Goal: Information Seeking & Learning: Compare options

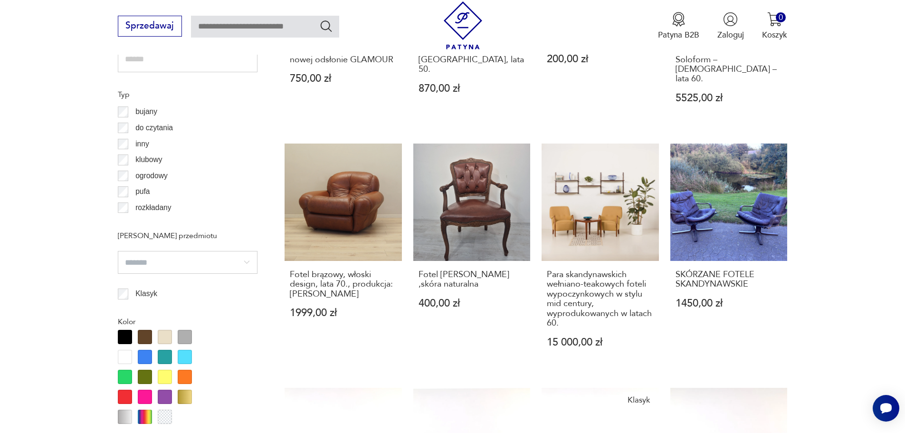
scroll to position [1076, 0]
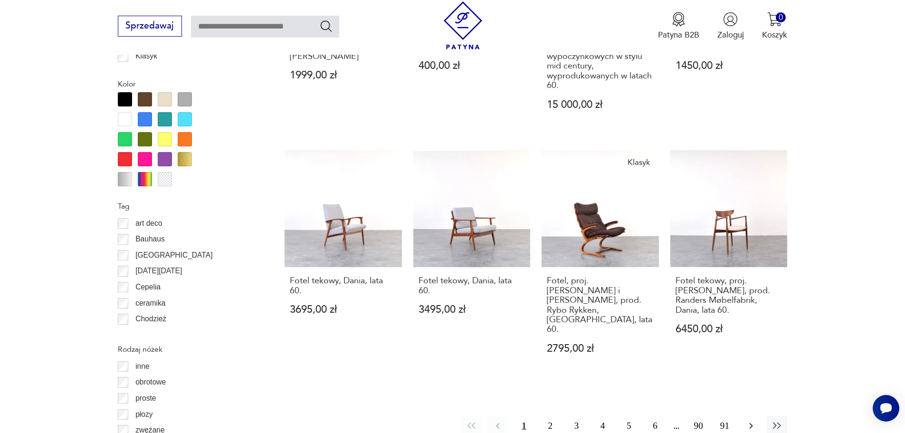
click at [754, 420] on icon "button" at bounding box center [751, 425] width 11 height 11
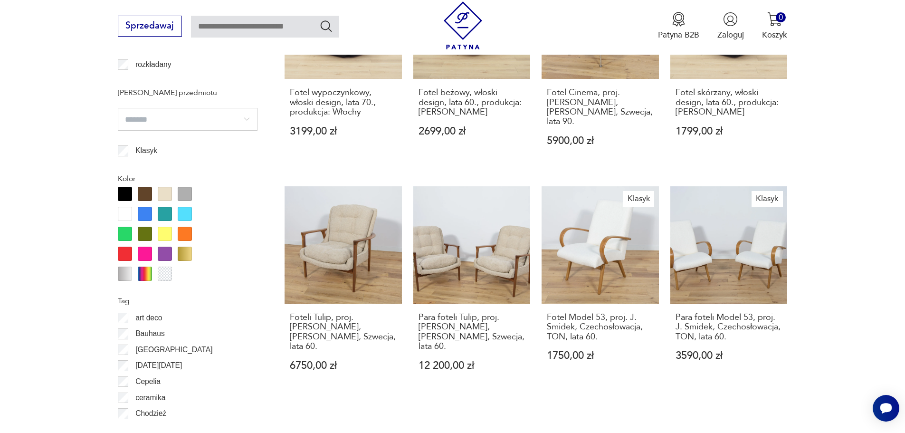
scroll to position [1124, 0]
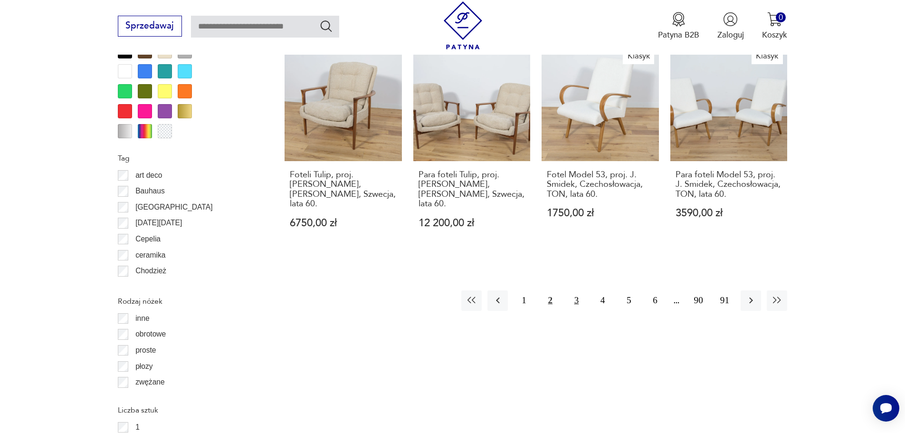
click at [577, 291] on button "3" at bounding box center [576, 300] width 20 height 20
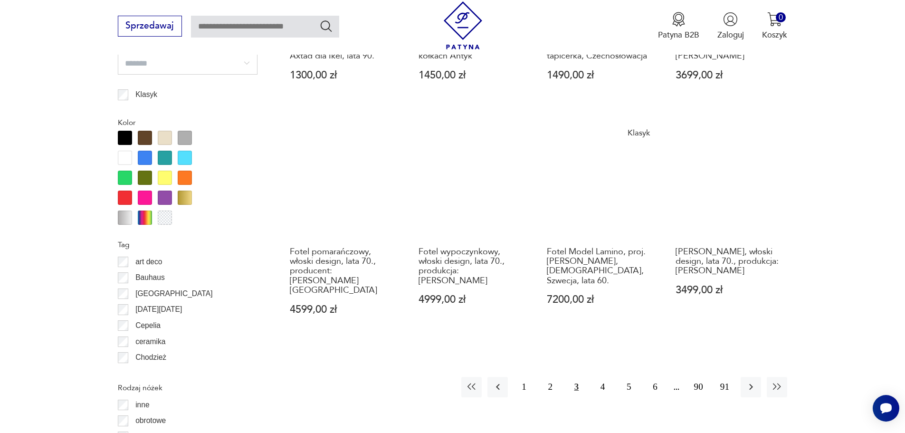
scroll to position [1029, 0]
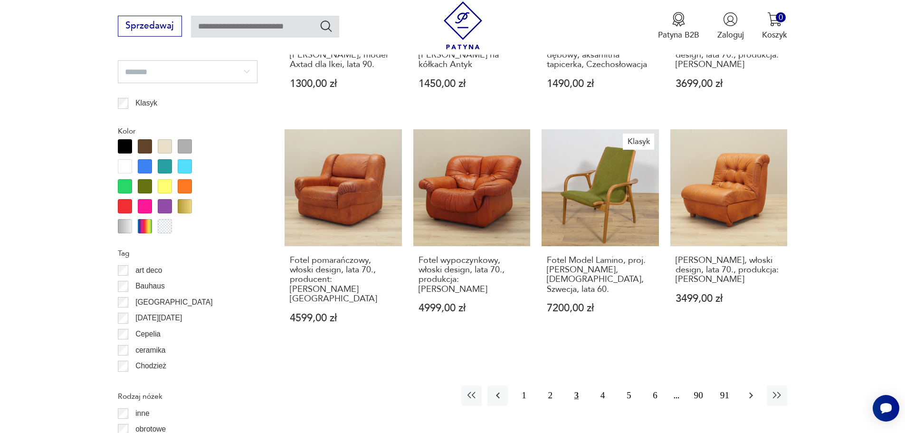
click at [753, 390] on icon "button" at bounding box center [751, 395] width 11 height 11
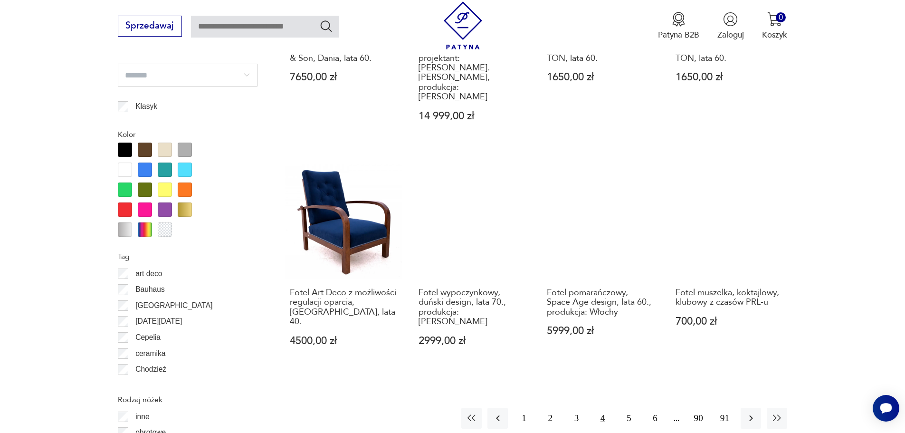
scroll to position [1077, 0]
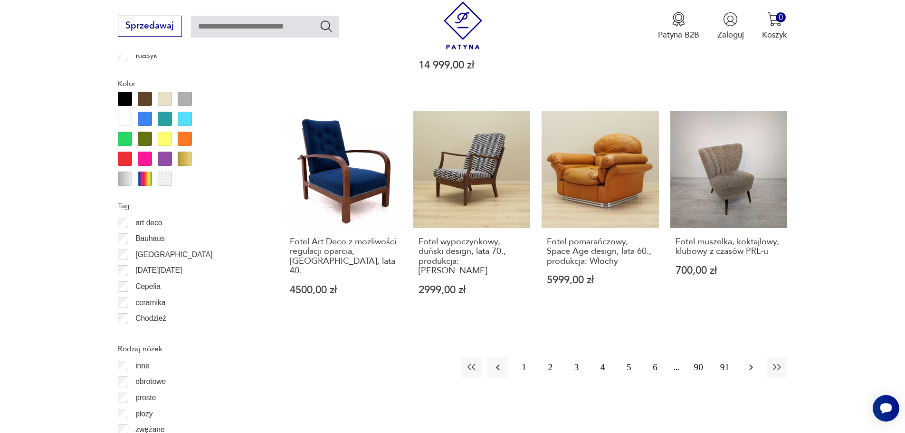
click at [746, 362] on icon "button" at bounding box center [751, 367] width 11 height 11
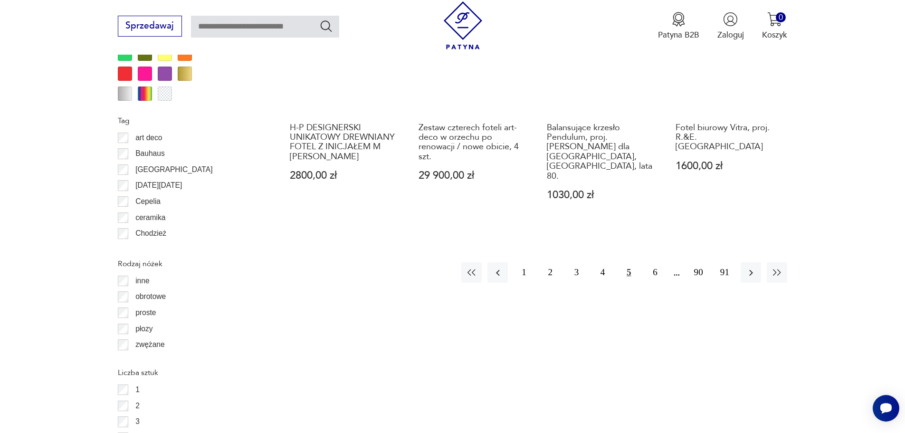
scroll to position [1172, 0]
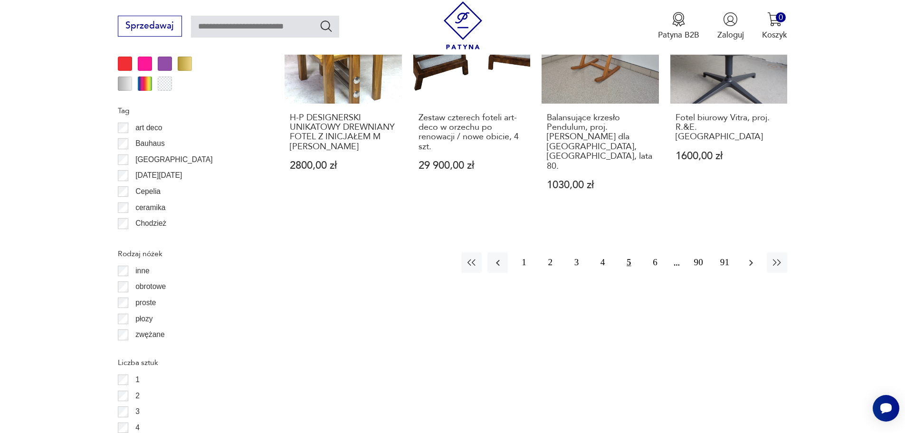
click at [752, 259] on icon "button" at bounding box center [751, 262] width 4 height 6
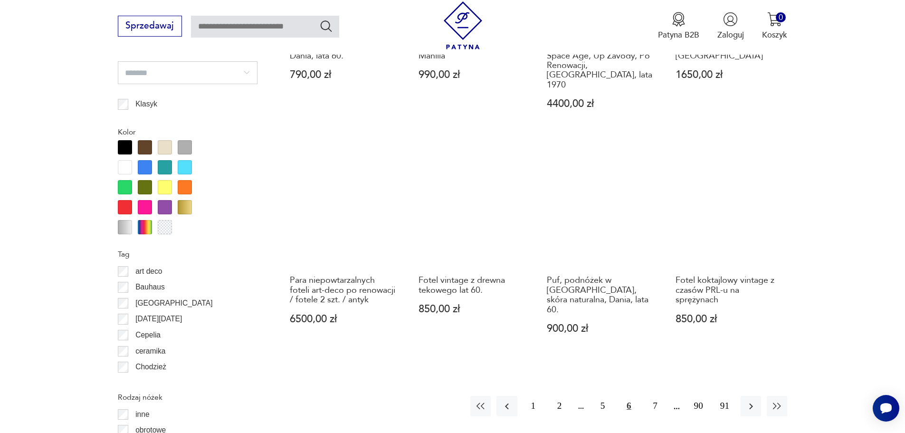
scroll to position [1219, 0]
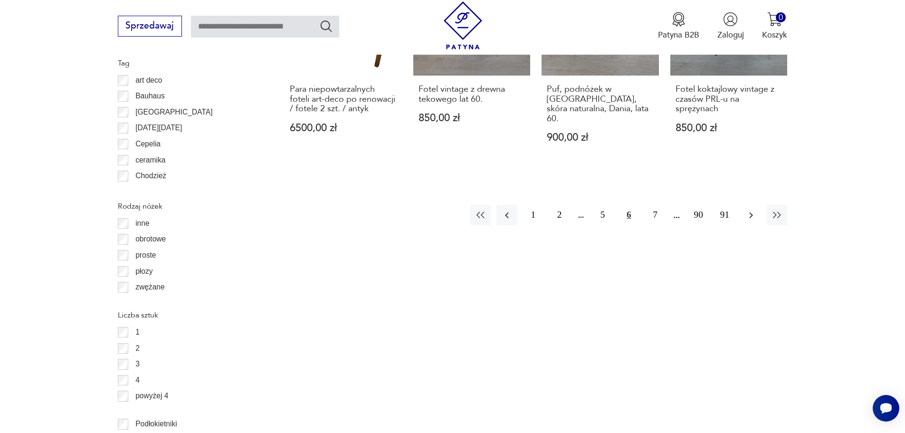
click at [748, 210] on icon "button" at bounding box center [751, 215] width 11 height 11
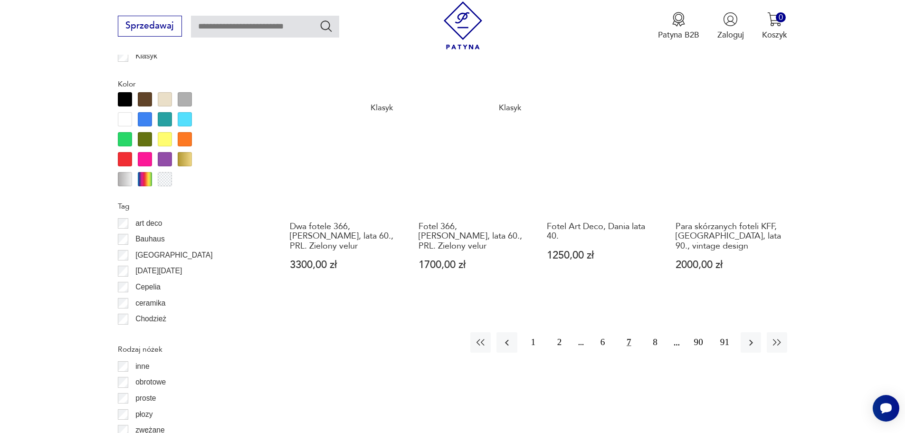
scroll to position [1077, 0]
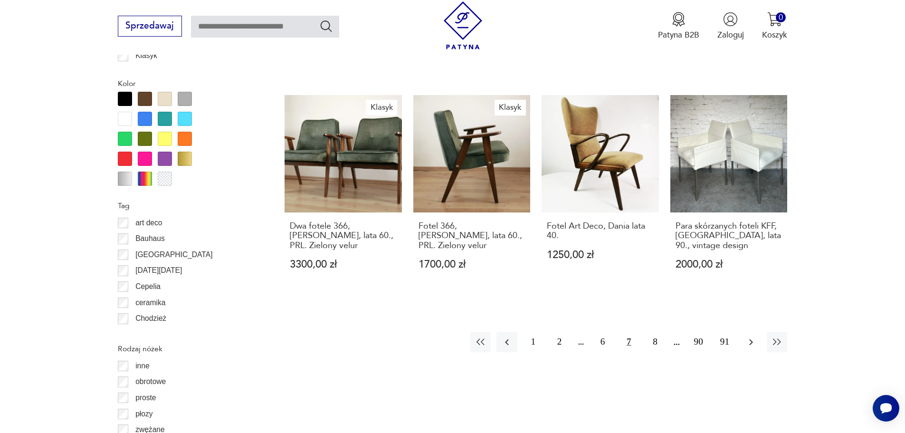
click at [750, 336] on icon "button" at bounding box center [751, 341] width 11 height 11
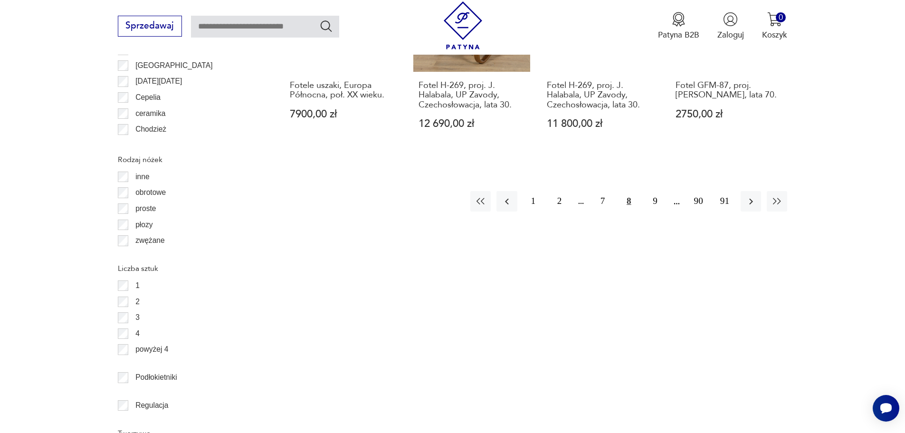
scroll to position [1267, 0]
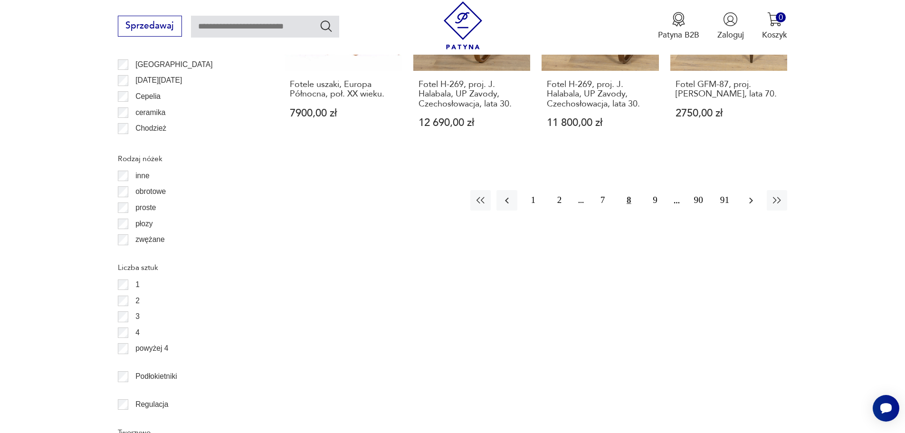
click at [750, 197] on icon "button" at bounding box center [751, 200] width 11 height 11
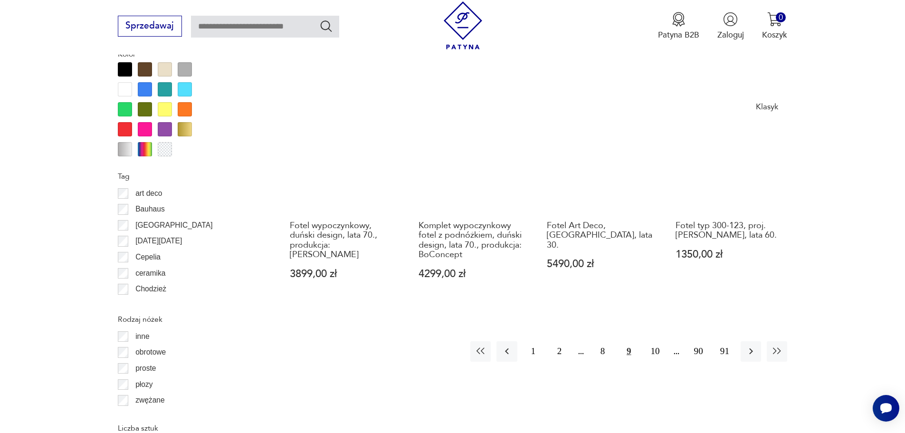
scroll to position [1172, 0]
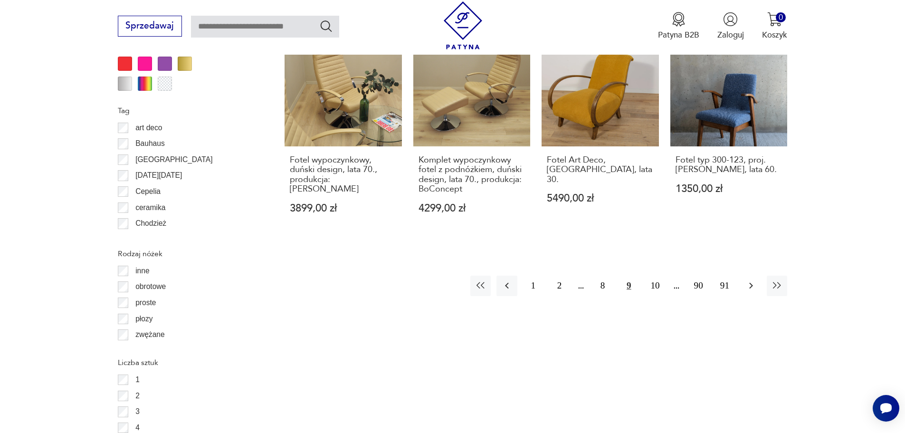
click at [748, 280] on icon "button" at bounding box center [751, 285] width 11 height 11
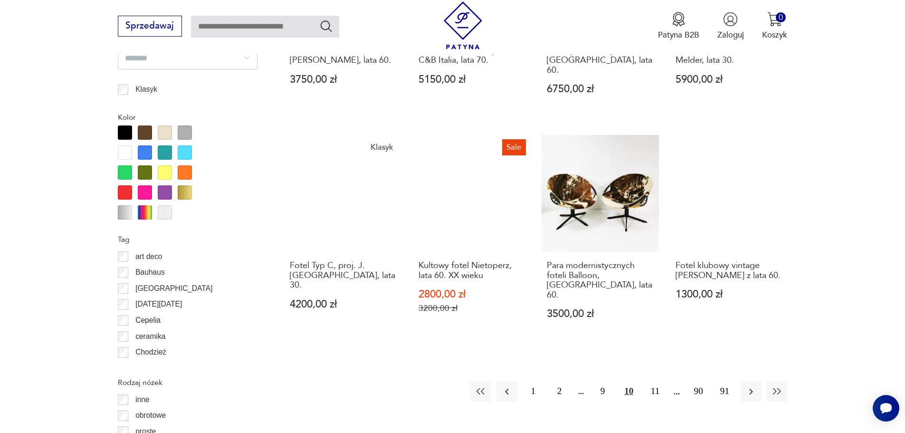
scroll to position [1172, 0]
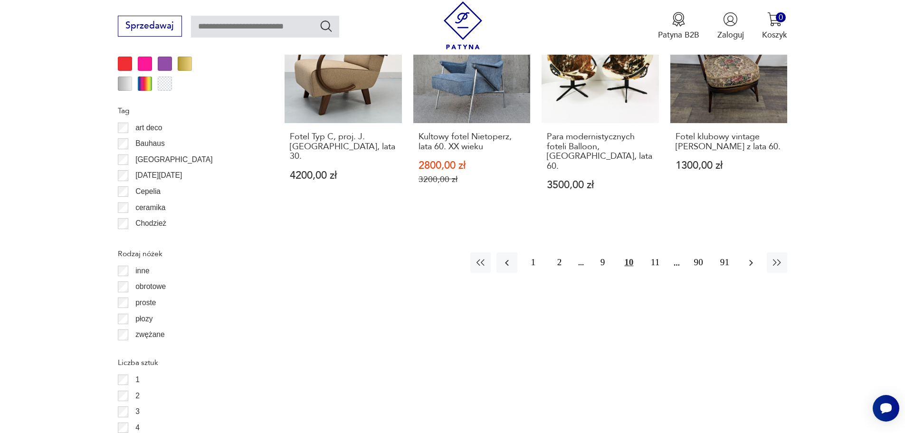
click at [745, 252] on button "button" at bounding box center [751, 262] width 20 height 20
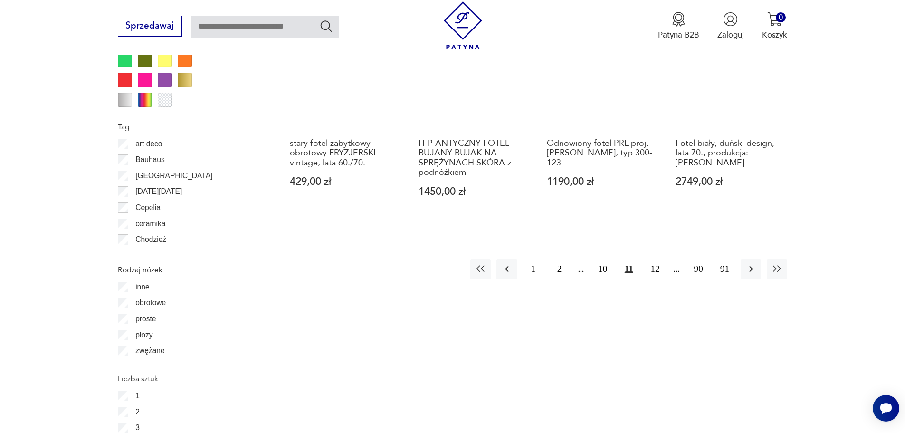
scroll to position [1172, 0]
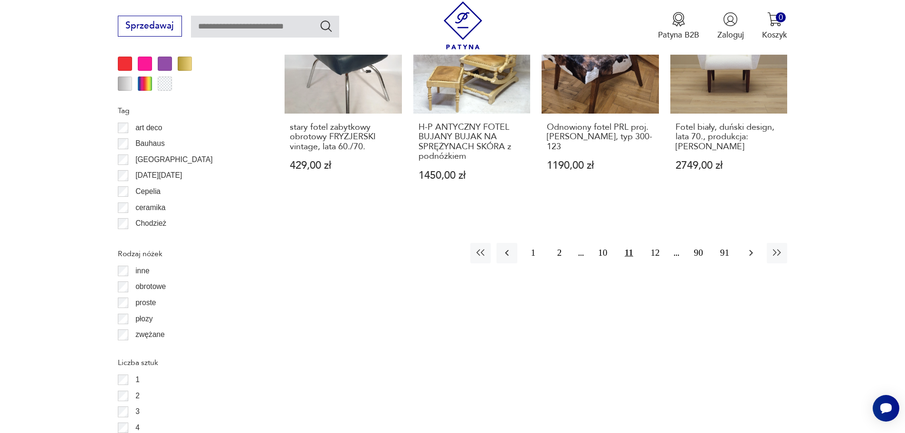
click at [755, 247] on icon "button" at bounding box center [751, 252] width 11 height 11
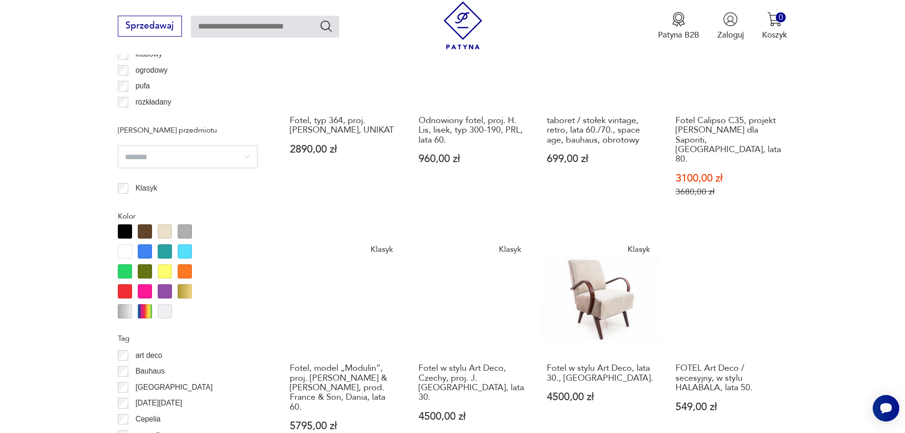
scroll to position [1124, 0]
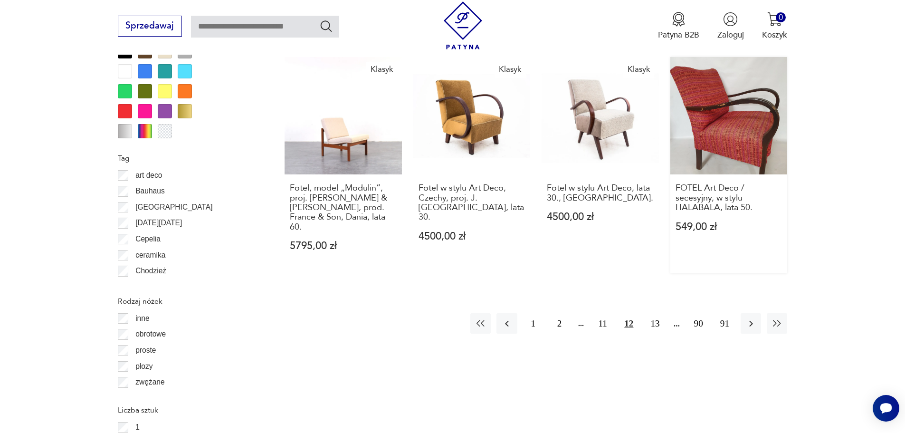
drag, startPoint x: 750, startPoint y: 291, endPoint x: 737, endPoint y: 240, distance: 53.0
click at [750, 318] on icon "button" at bounding box center [751, 323] width 11 height 11
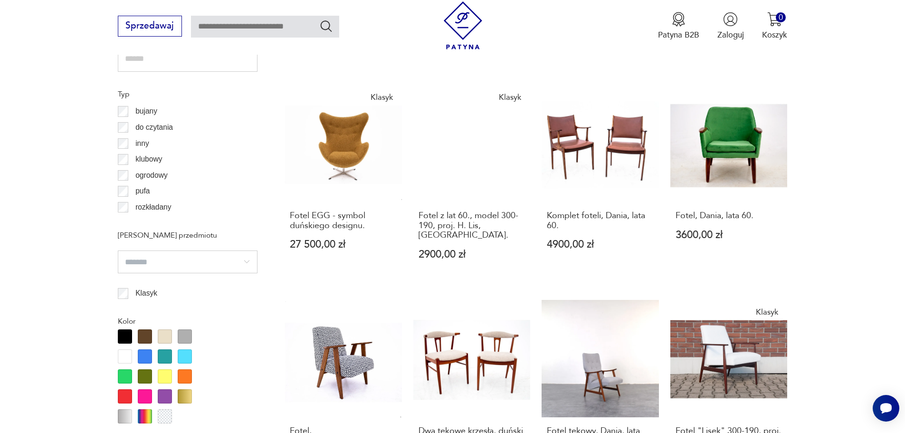
scroll to position [1124, 0]
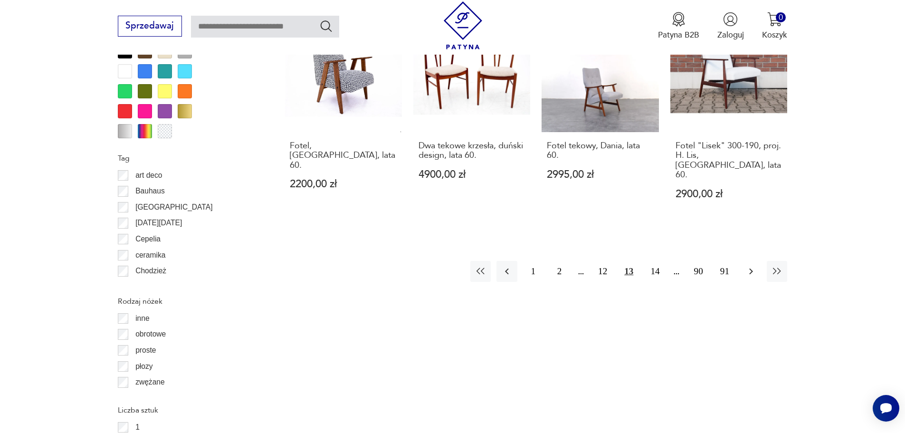
click at [742, 261] on button "button" at bounding box center [751, 271] width 20 height 20
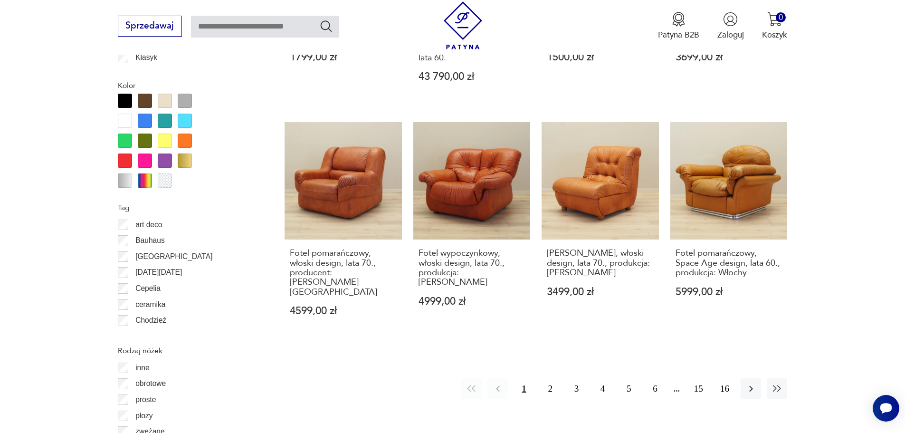
scroll to position [1077, 0]
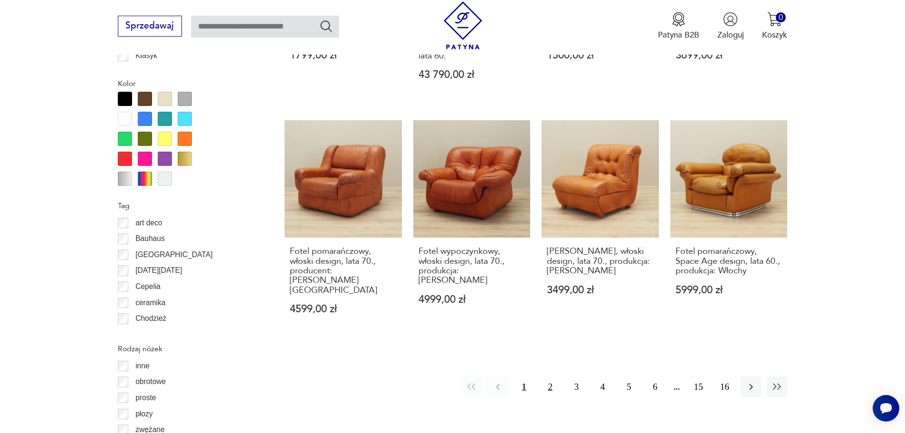
click at [550, 376] on button "2" at bounding box center [550, 386] width 20 height 20
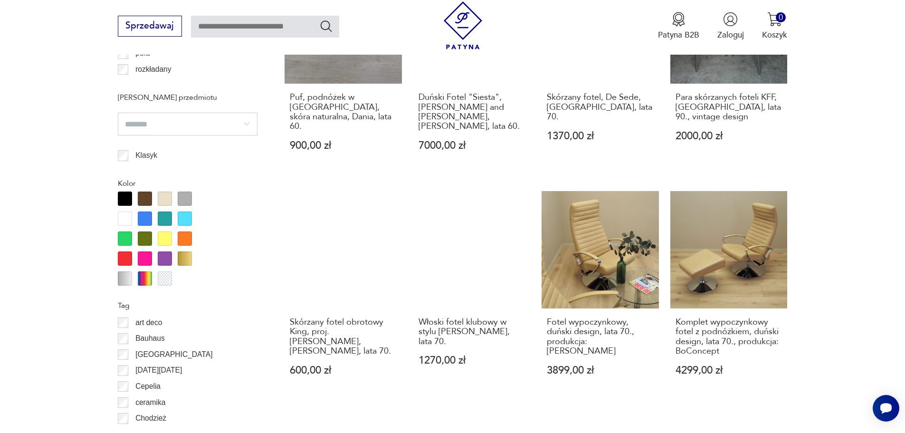
scroll to position [1124, 0]
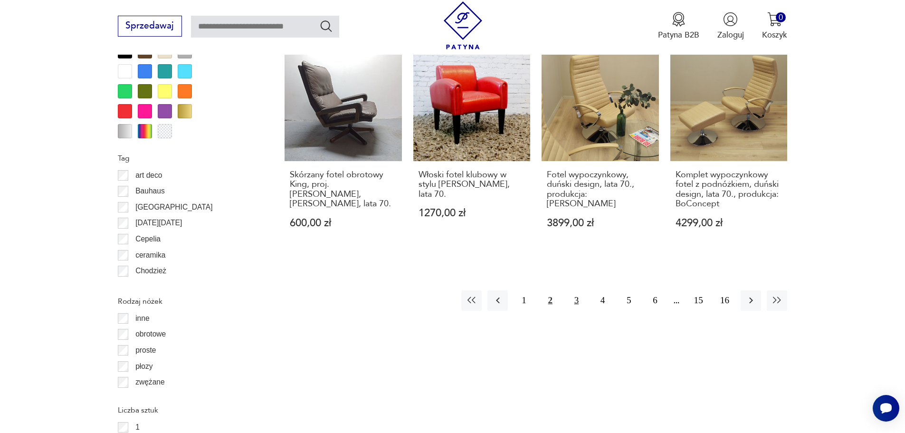
click at [577, 290] on button "3" at bounding box center [576, 300] width 20 height 20
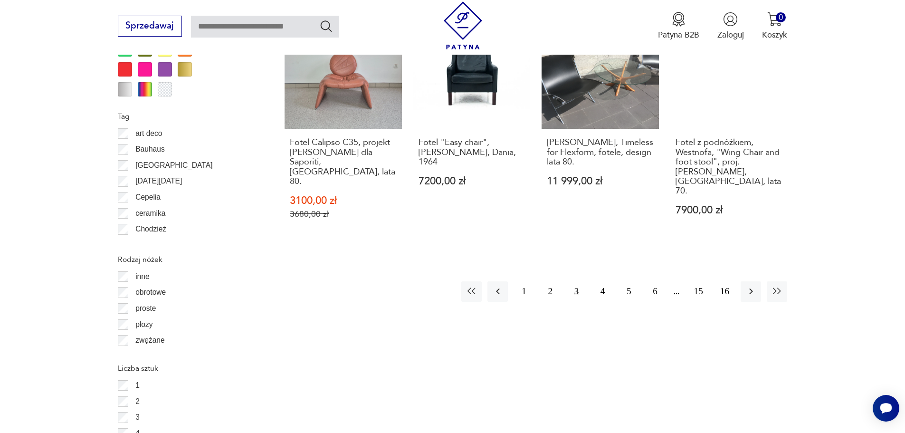
scroll to position [1172, 0]
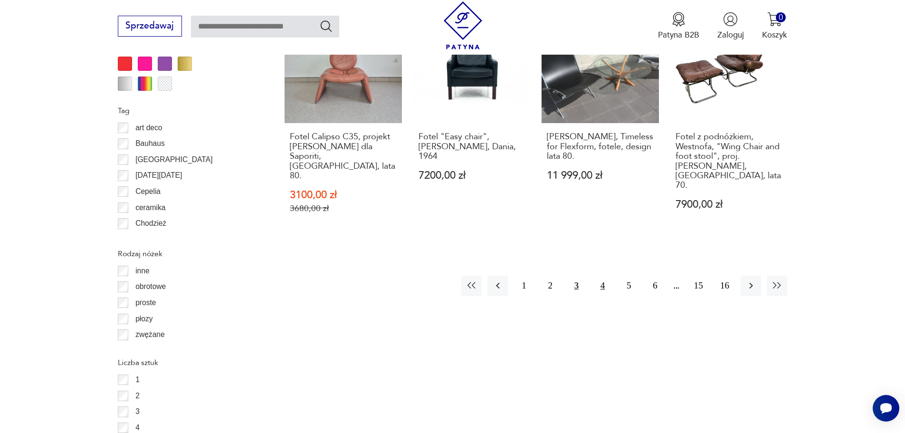
click at [604, 276] on button "4" at bounding box center [603, 286] width 20 height 20
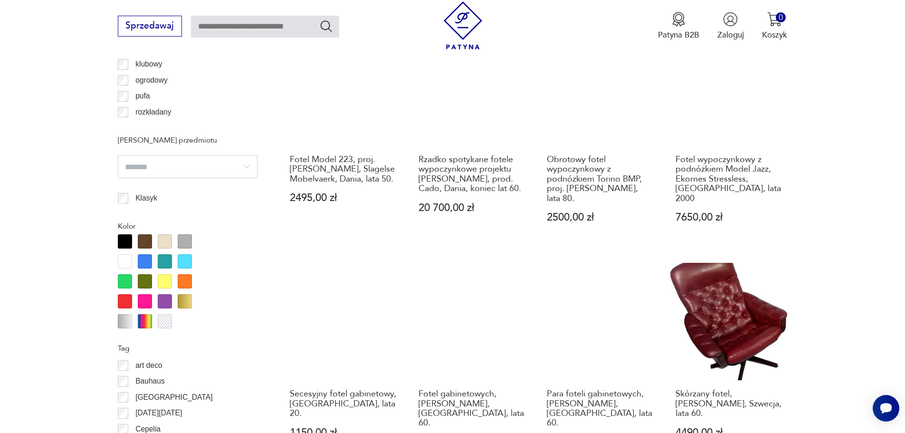
scroll to position [1124, 0]
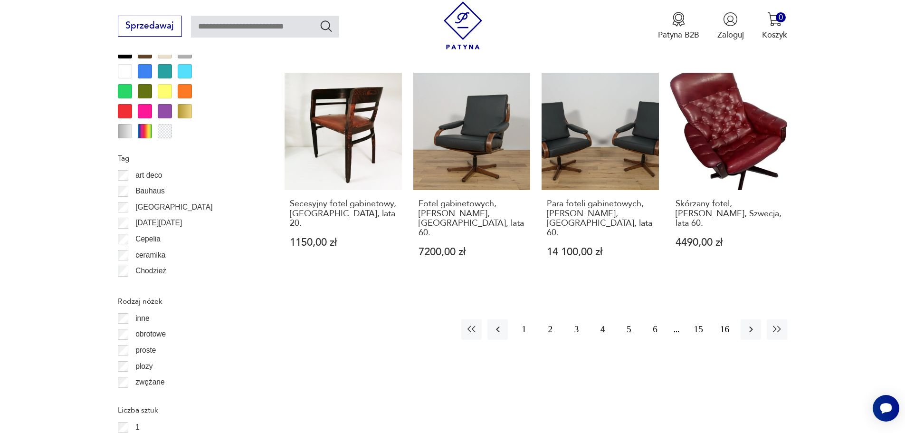
click at [631, 319] on button "5" at bounding box center [629, 329] width 20 height 20
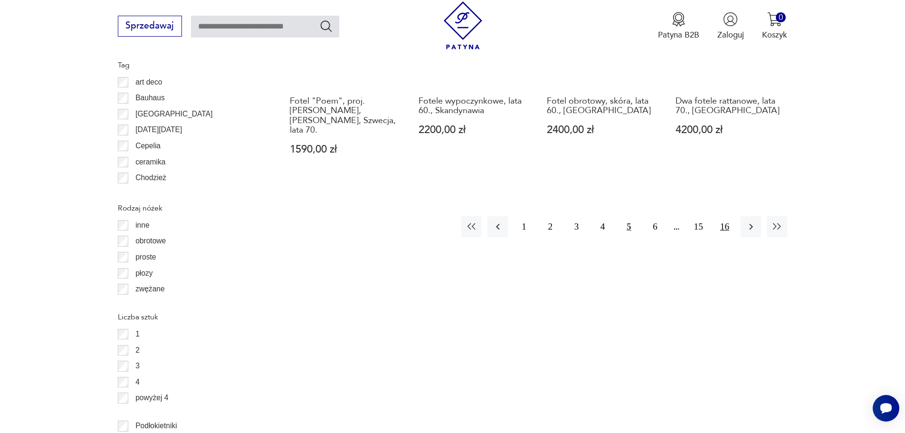
scroll to position [1219, 0]
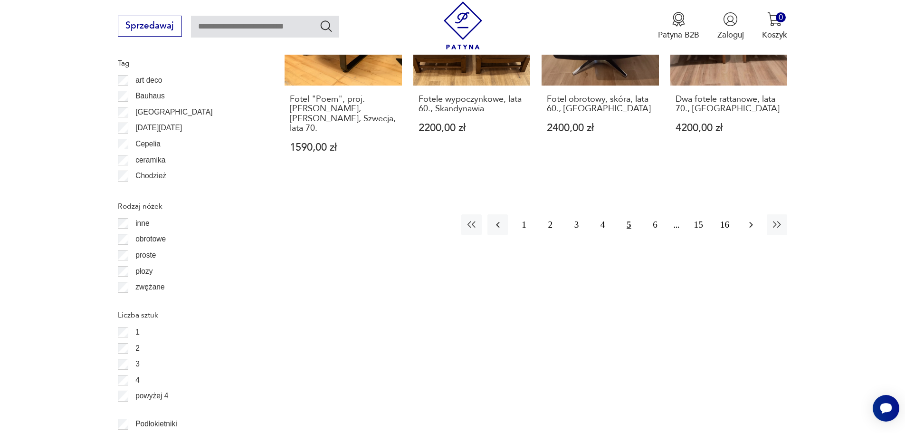
click at [752, 222] on icon "button" at bounding box center [751, 225] width 4 height 6
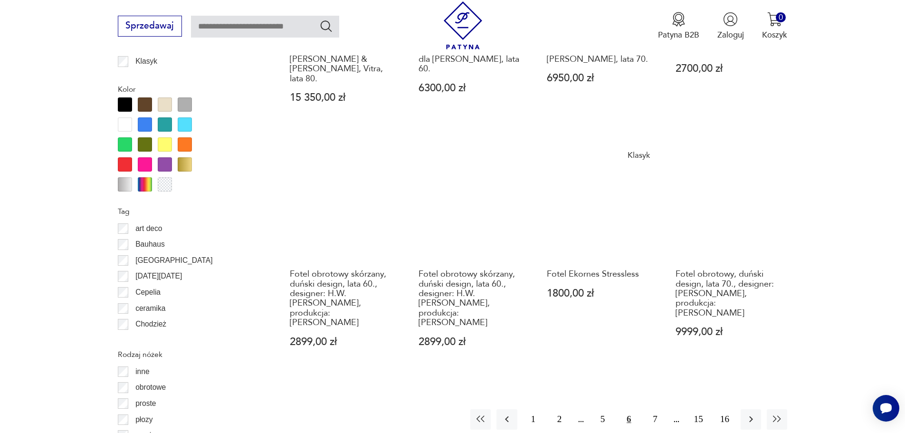
scroll to position [1219, 0]
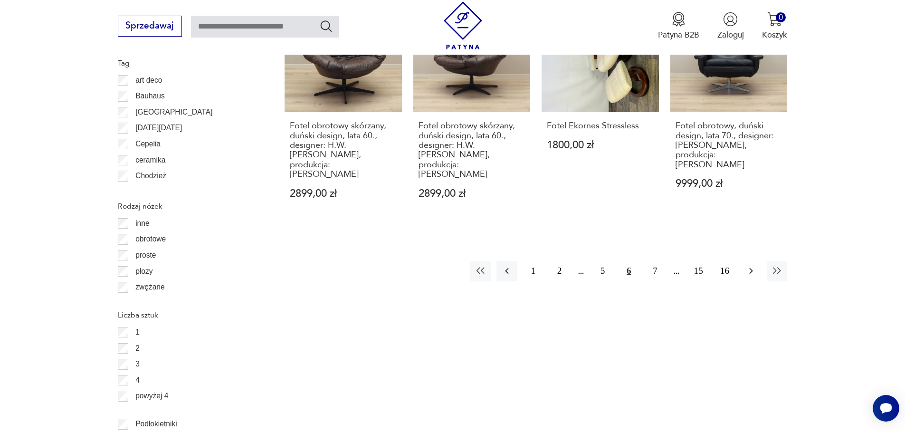
click at [753, 265] on icon "button" at bounding box center [751, 270] width 11 height 11
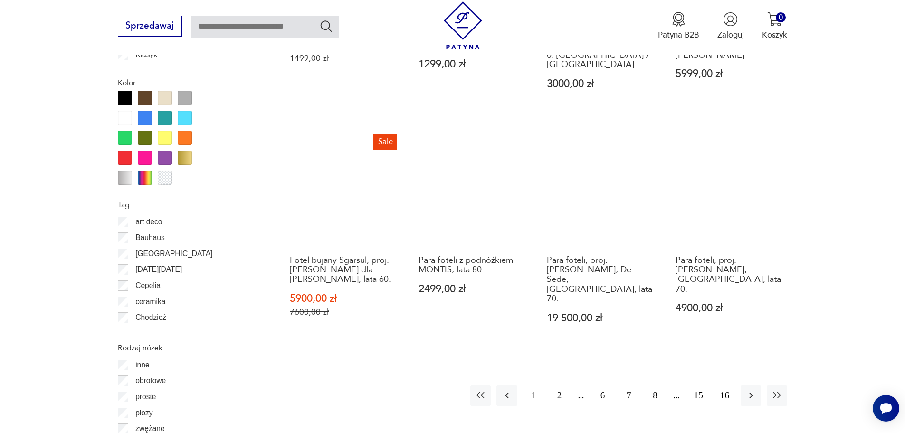
scroll to position [1077, 0]
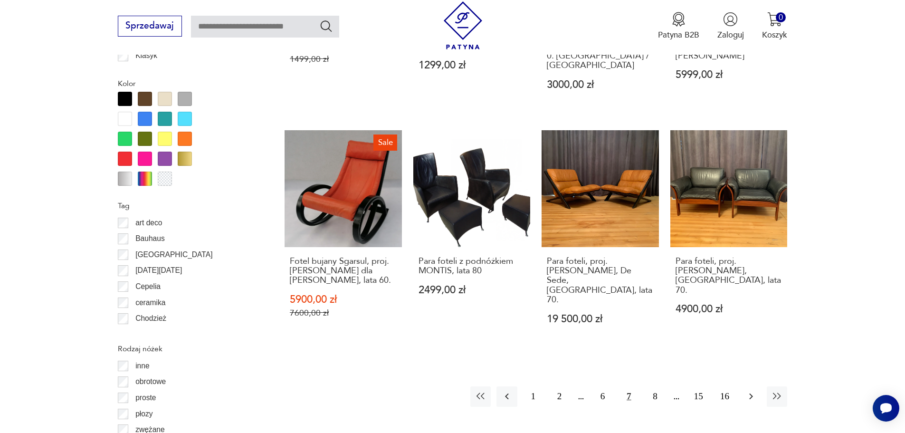
click at [746, 391] on icon "button" at bounding box center [751, 396] width 11 height 11
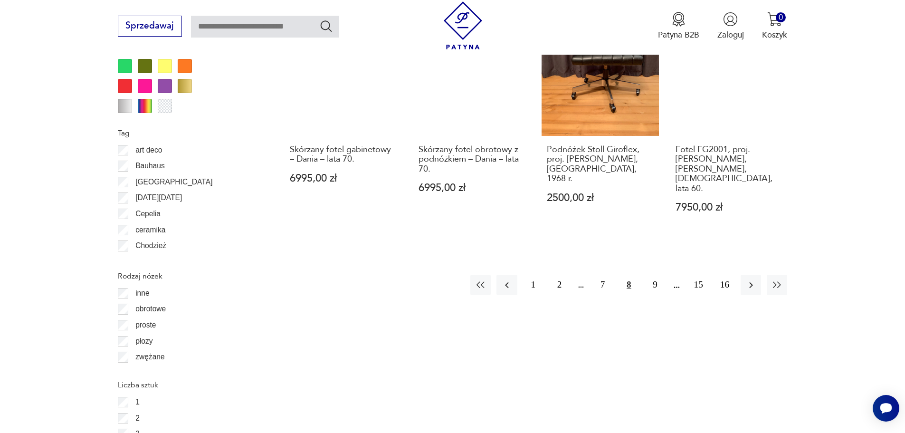
scroll to position [1172, 0]
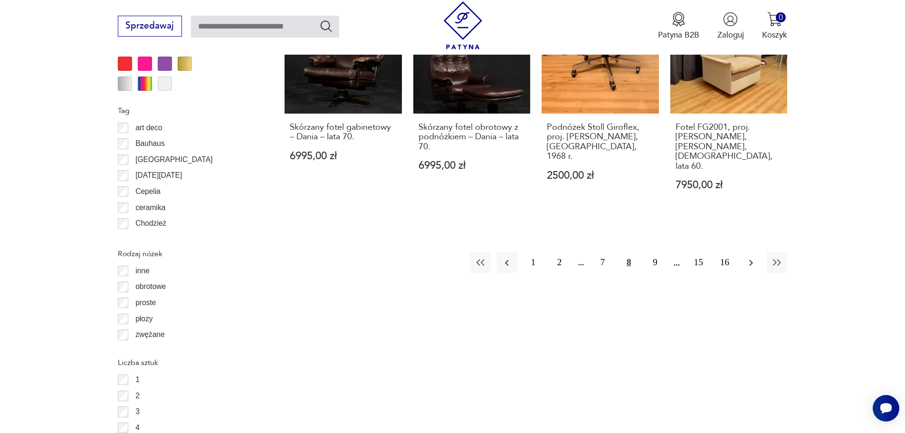
click at [747, 257] on icon "button" at bounding box center [751, 262] width 11 height 11
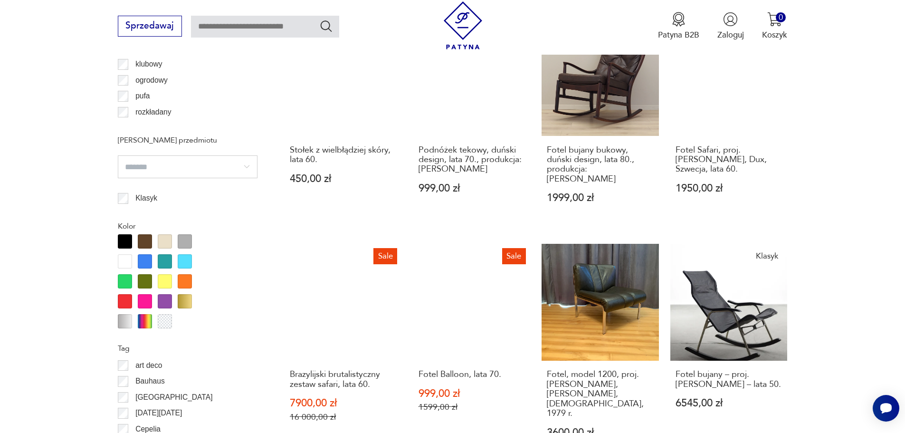
scroll to position [1219, 0]
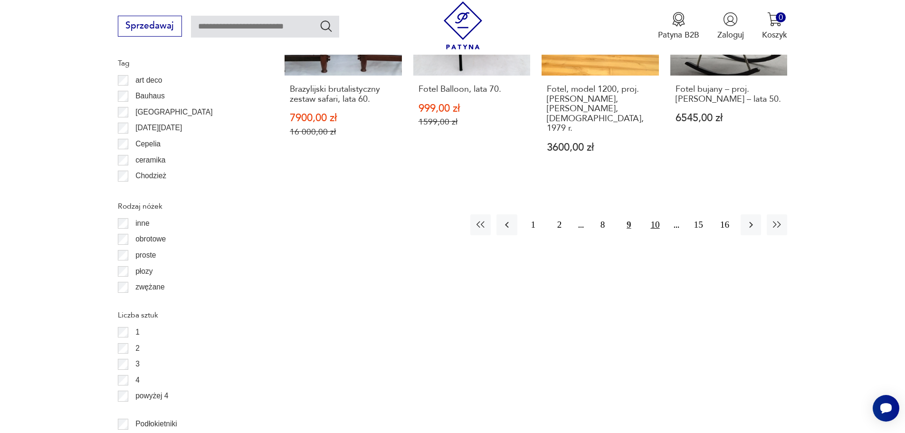
click at [662, 214] on button "10" at bounding box center [655, 224] width 20 height 20
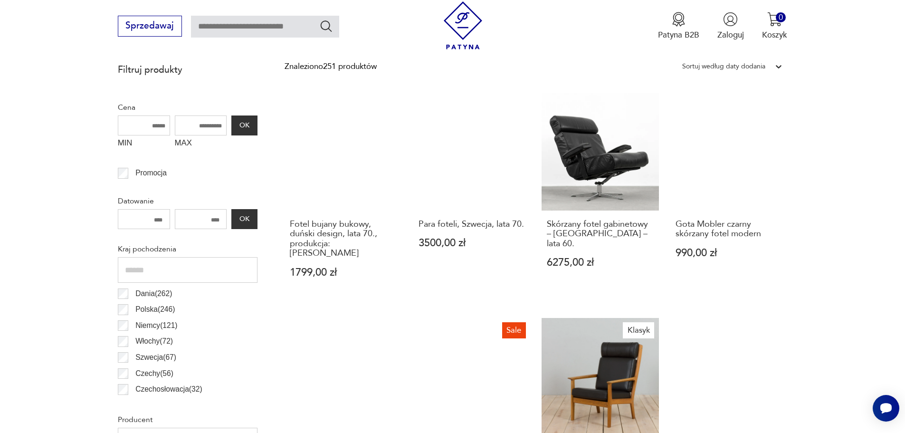
scroll to position [507, 0]
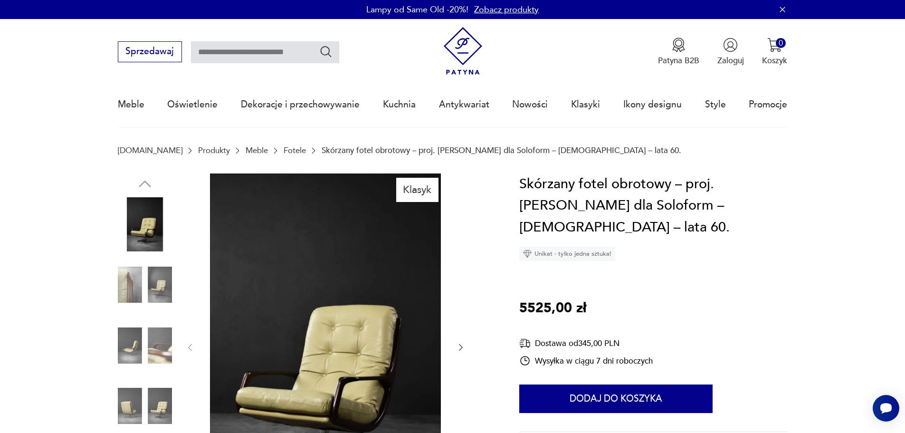
scroll to position [95, 0]
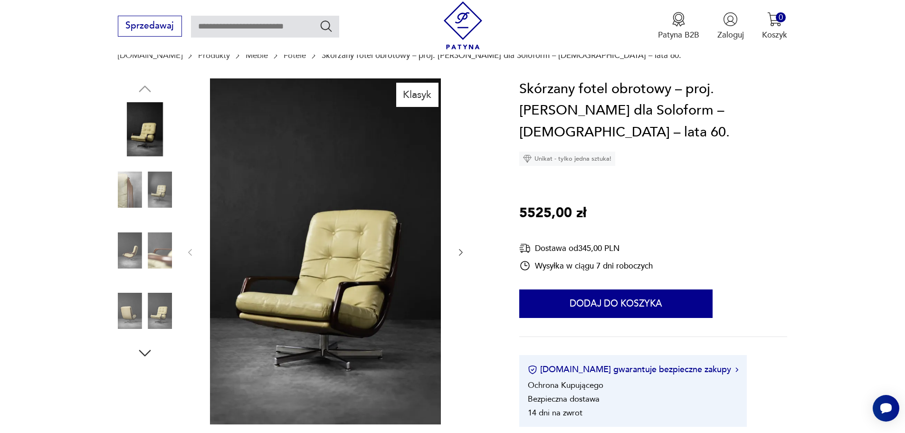
click at [133, 257] on img at bounding box center [145, 250] width 54 height 54
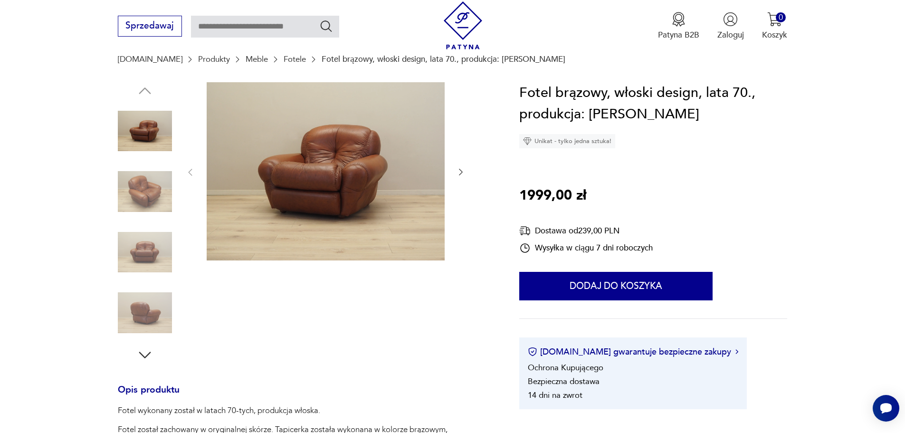
scroll to position [95, 0]
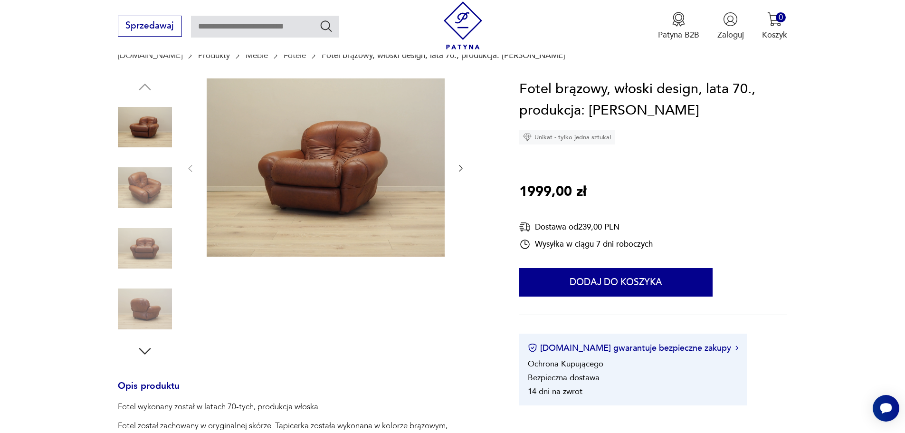
click at [150, 189] on img at bounding box center [145, 188] width 54 height 54
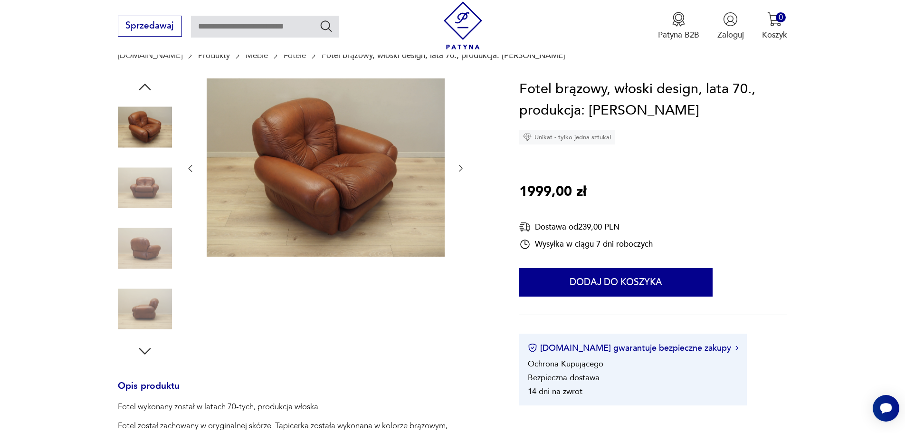
click at [143, 220] on div at bounding box center [145, 158] width 54 height 238
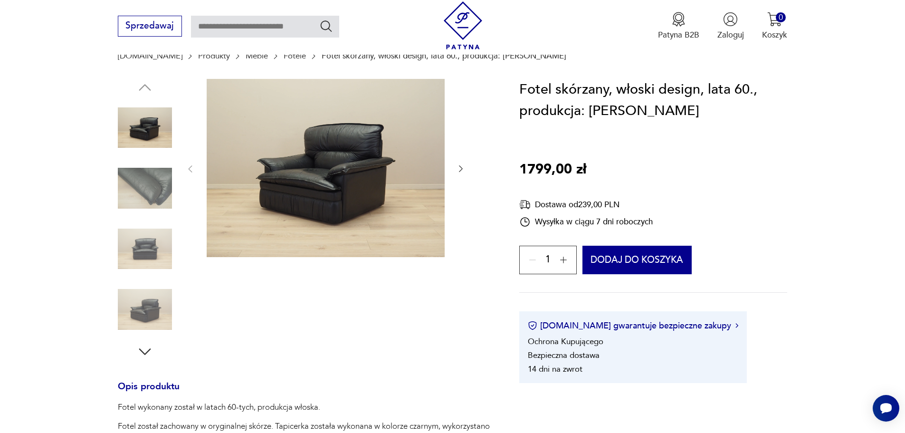
scroll to position [95, 0]
click at [155, 240] on img at bounding box center [145, 248] width 54 height 54
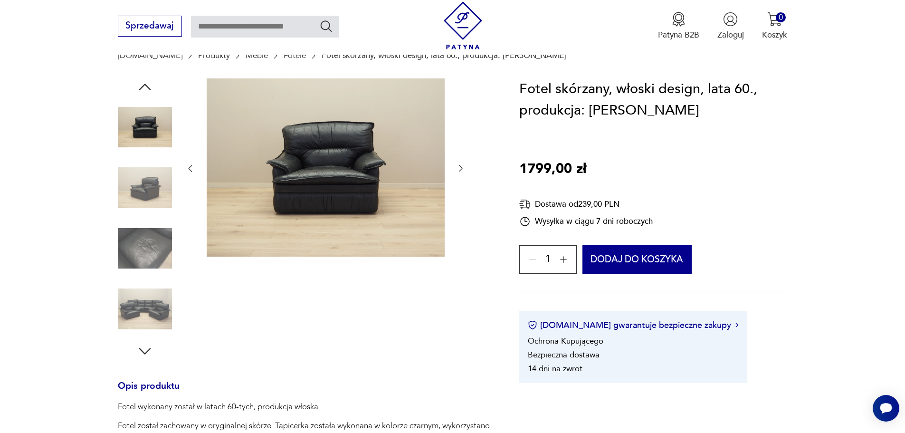
click at [142, 271] on img at bounding box center [145, 248] width 54 height 54
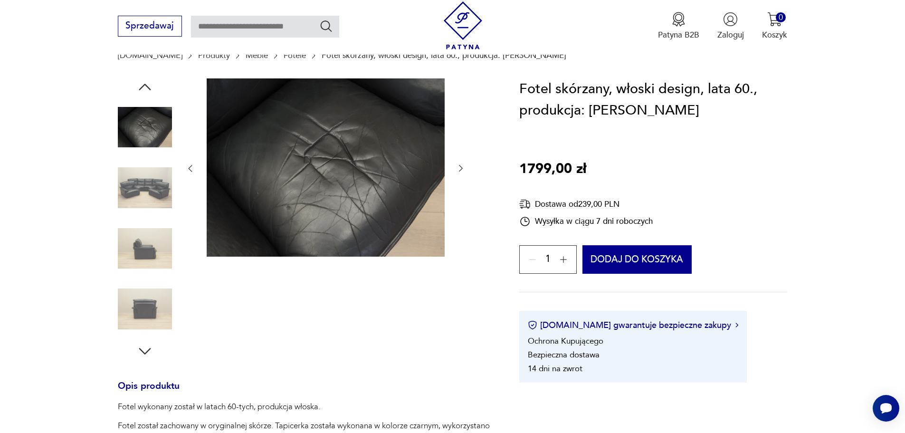
click at [147, 210] on img at bounding box center [145, 188] width 54 height 54
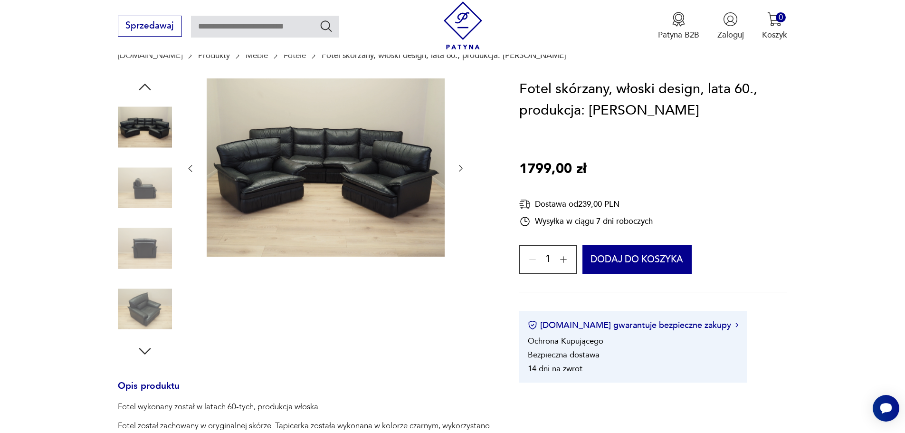
click at [149, 191] on img at bounding box center [145, 188] width 54 height 54
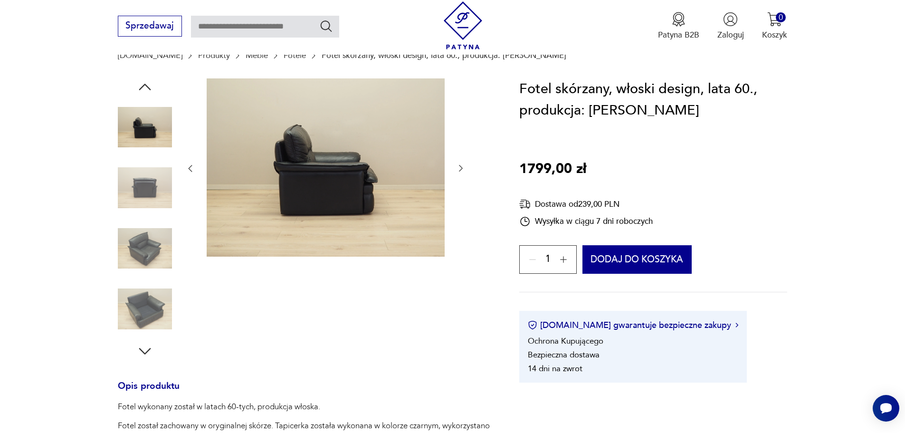
click at [143, 139] on img at bounding box center [145, 127] width 54 height 54
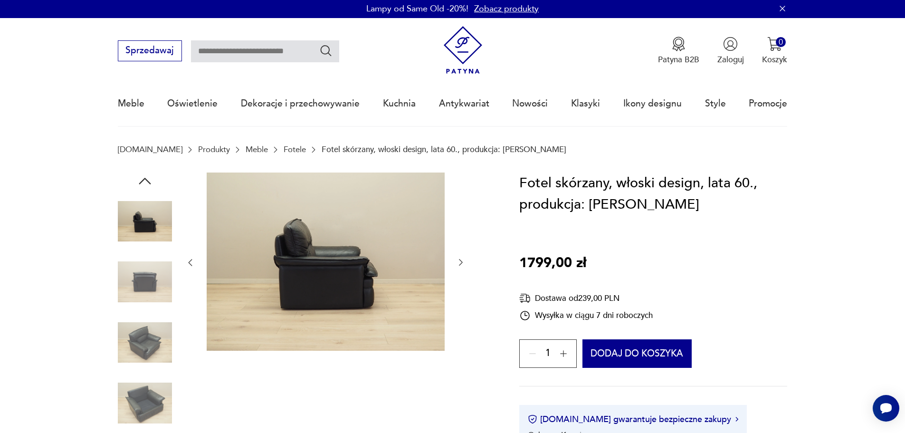
scroll to position [0, 0]
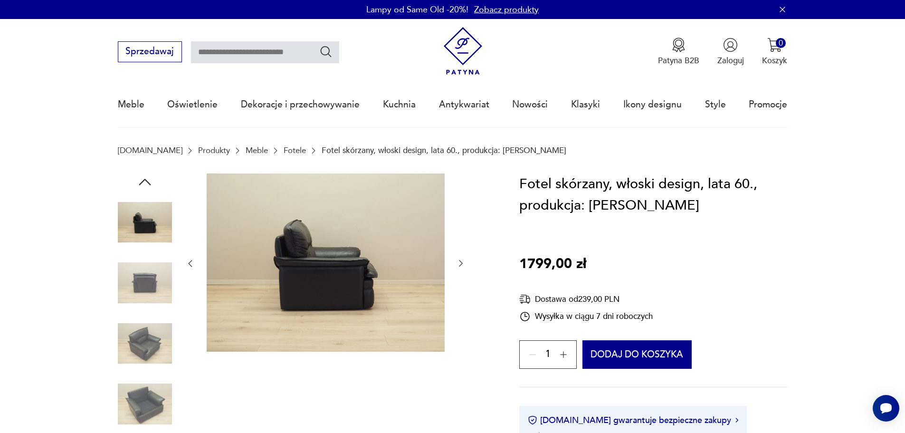
click at [140, 186] on icon "button" at bounding box center [144, 181] width 17 height 17
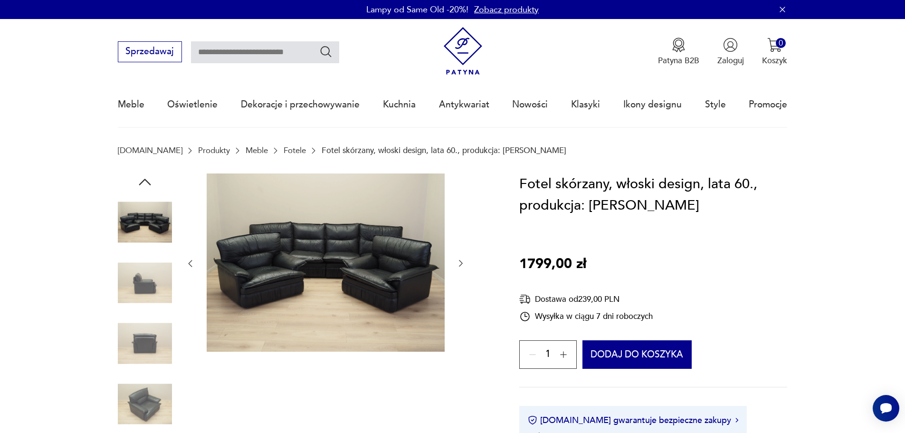
click at [140, 186] on icon "button" at bounding box center [144, 181] width 17 height 17
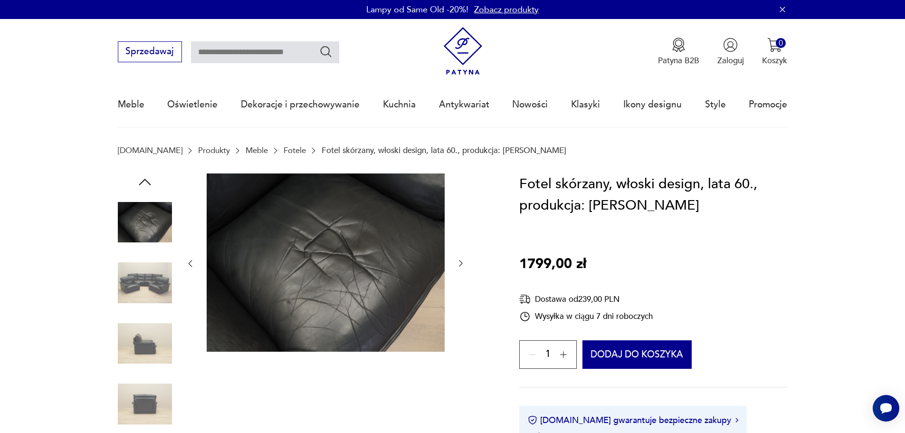
click at [142, 266] on img at bounding box center [145, 283] width 54 height 54
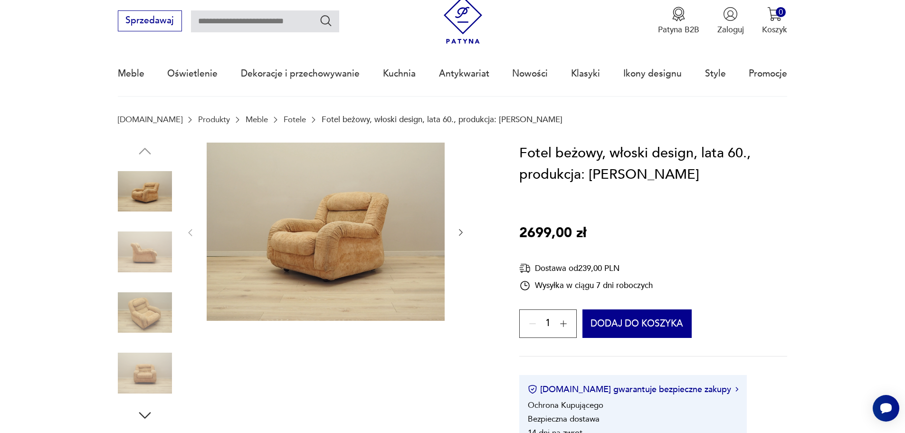
scroll to position [48, 0]
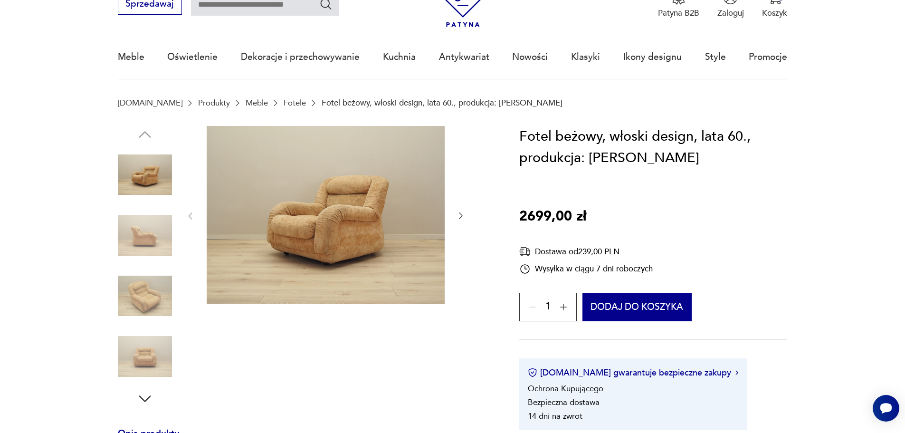
click at [136, 307] on img at bounding box center [145, 296] width 54 height 54
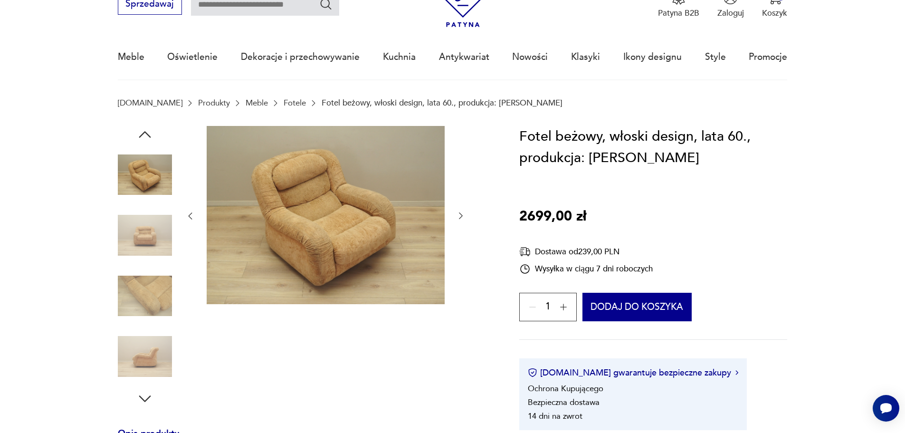
click at [142, 298] on img at bounding box center [145, 296] width 54 height 54
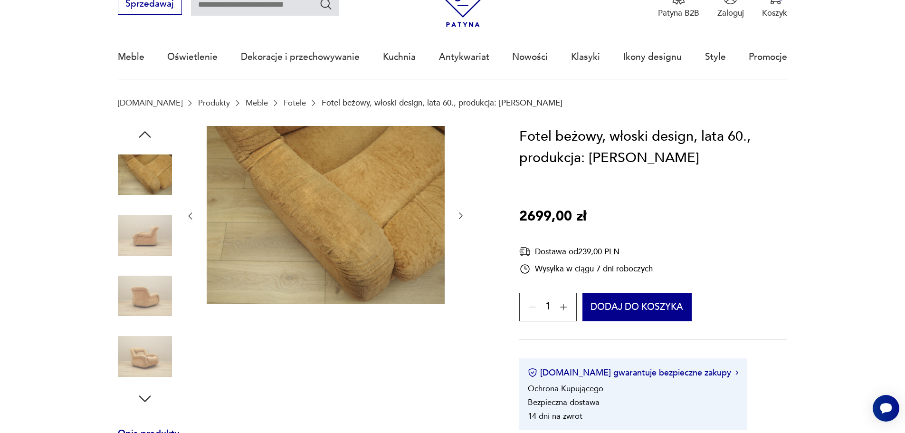
click at [145, 327] on div at bounding box center [145, 267] width 54 height 238
click at [134, 307] on img at bounding box center [145, 296] width 54 height 54
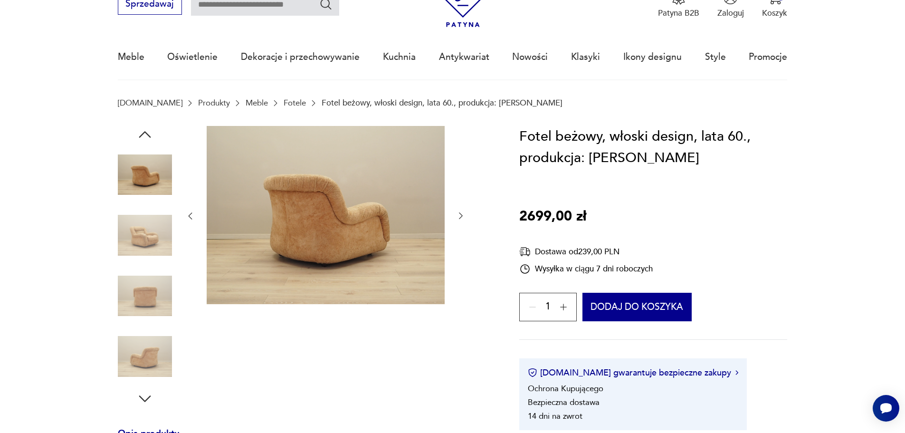
click at [144, 296] on img at bounding box center [145, 296] width 54 height 54
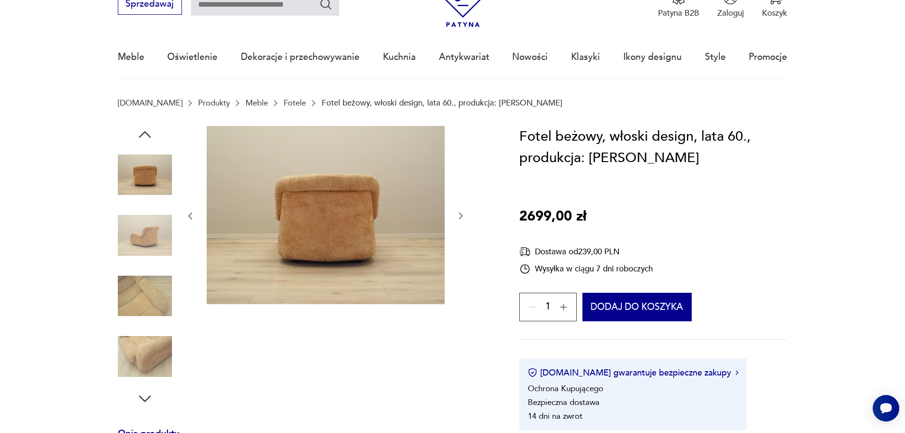
click at [145, 308] on img at bounding box center [145, 296] width 54 height 54
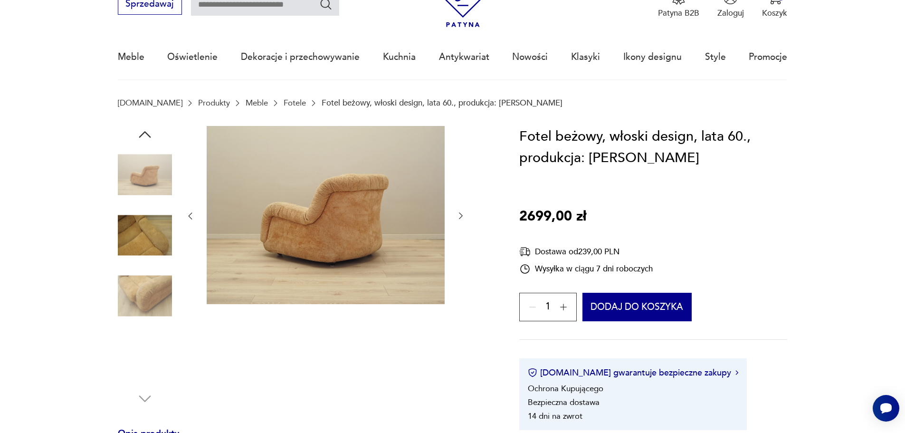
click at [151, 291] on img at bounding box center [145, 296] width 54 height 54
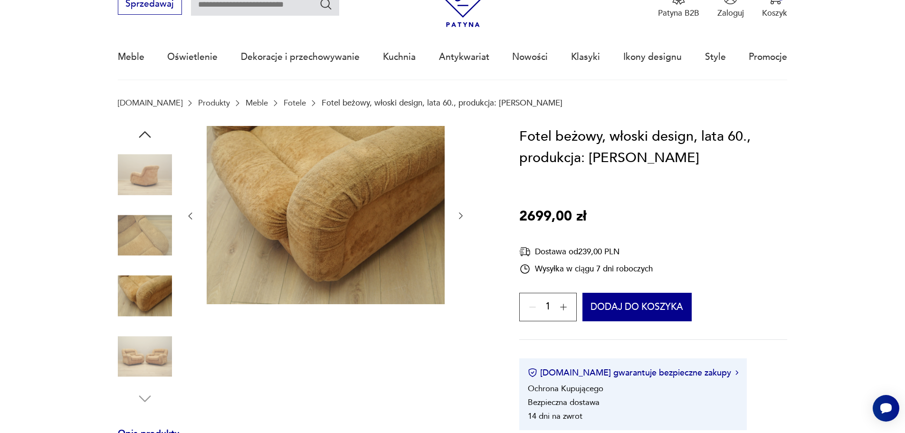
click at [146, 326] on div at bounding box center [145, 267] width 54 height 238
click at [145, 318] on img at bounding box center [145, 296] width 54 height 54
click at [142, 345] on img at bounding box center [145, 356] width 54 height 54
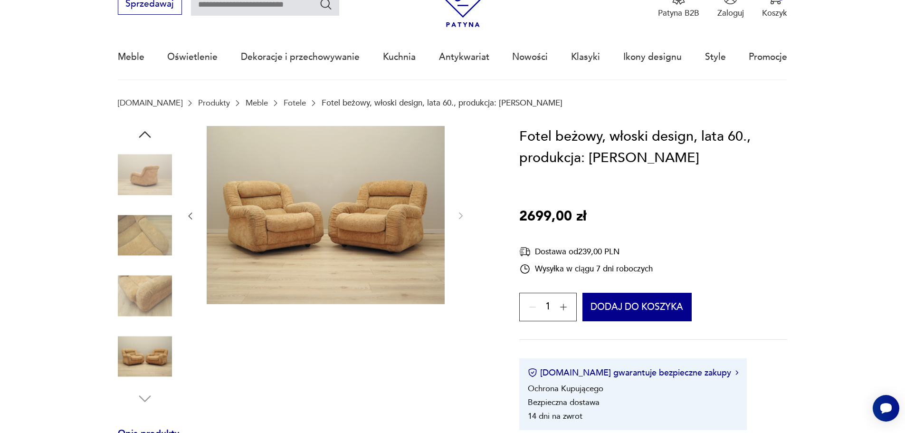
click at [573, 301] on button "button" at bounding box center [563, 306] width 19 height 19
click at [530, 308] on icon "button" at bounding box center [533, 307] width 10 height 10
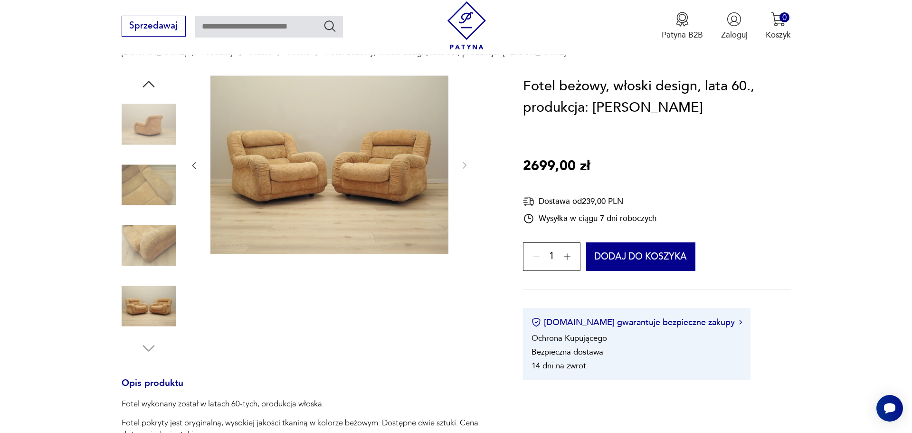
scroll to position [95, 0]
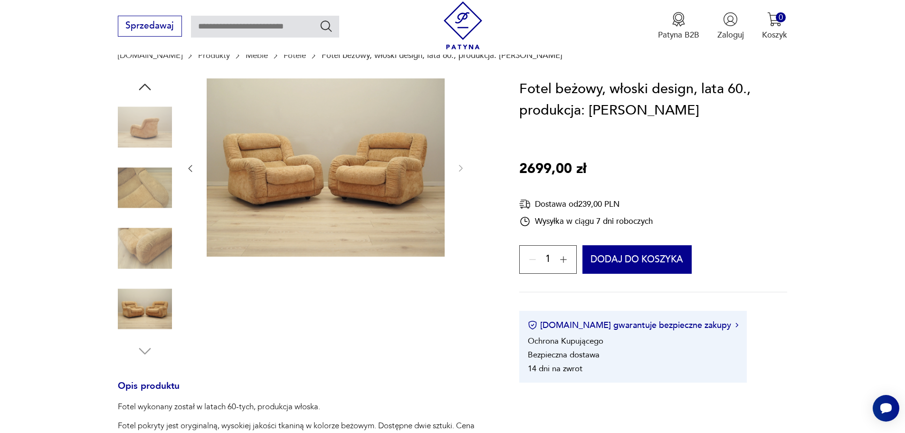
click at [274, 225] on img at bounding box center [326, 167] width 238 height 179
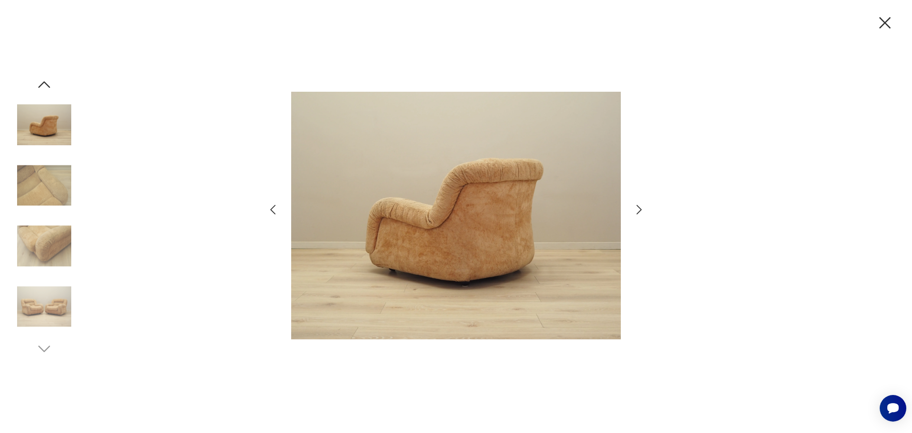
click at [449, 231] on img at bounding box center [456, 215] width 330 height 346
click at [52, 292] on img at bounding box center [44, 306] width 54 height 54
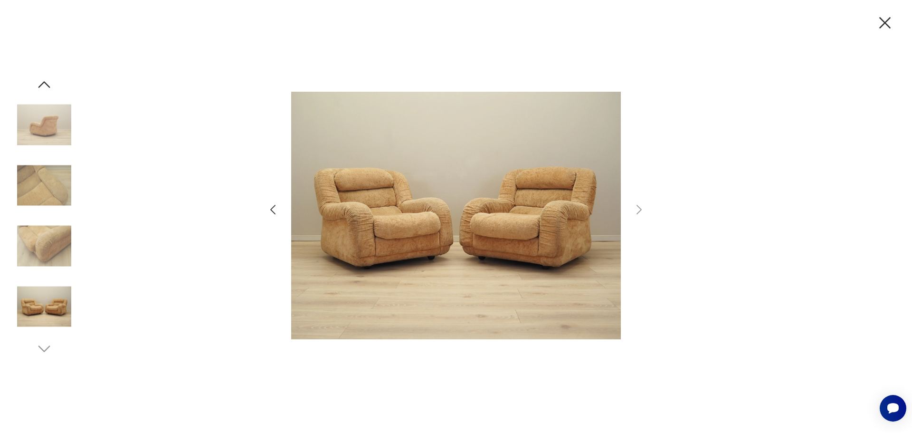
click at [47, 249] on img at bounding box center [44, 246] width 54 height 54
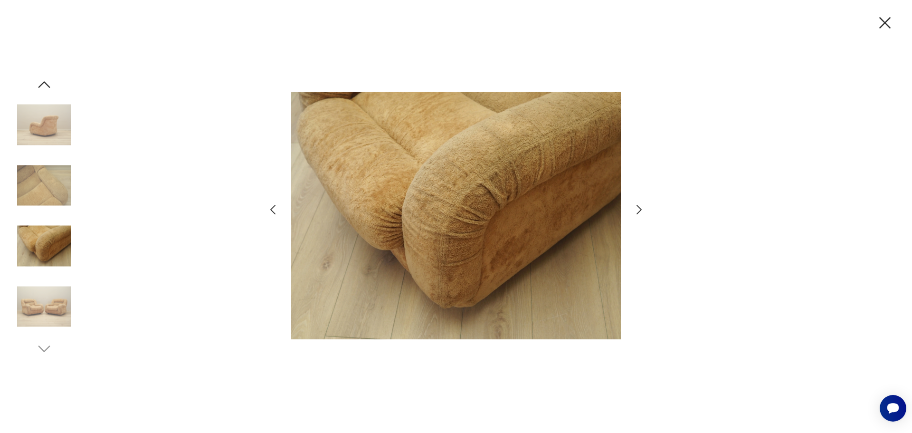
click at [400, 243] on img at bounding box center [456, 215] width 330 height 346
click at [57, 307] on img at bounding box center [44, 306] width 54 height 54
